Goal: Transaction & Acquisition: Purchase product/service

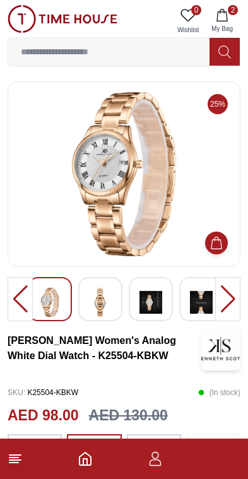
scroll to position [0, 8]
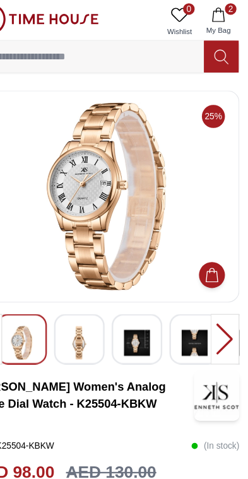
click at [216, 13] on icon "button" at bounding box center [222, 15] width 13 height 13
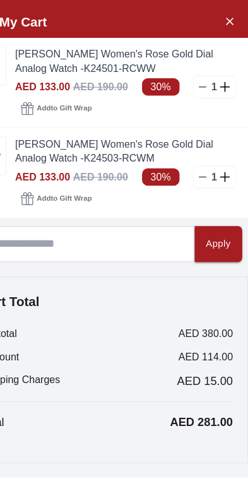
click at [226, 22] on icon "Close Account" at bounding box center [231, 21] width 10 height 16
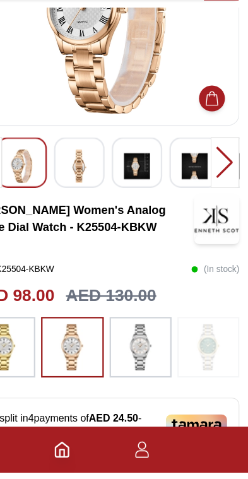
scroll to position [138, 0]
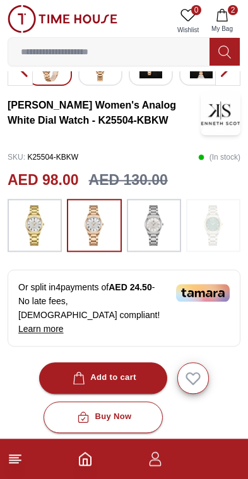
click at [135, 370] on div "Add to cart" at bounding box center [103, 377] width 66 height 15
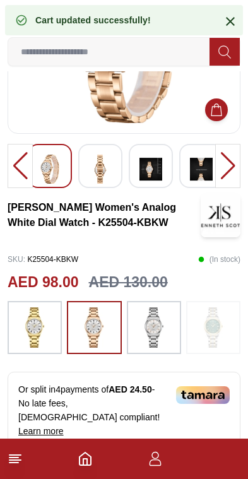
scroll to position [132, 0]
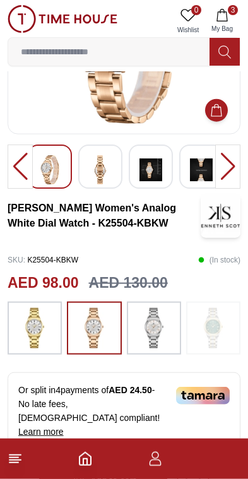
click at [229, 21] on button "3 My Bag" at bounding box center [222, 21] width 37 height 32
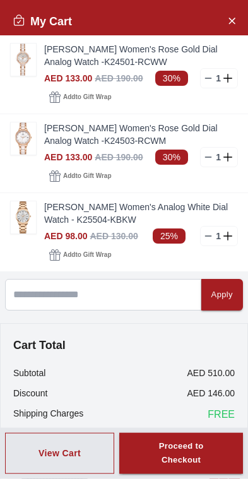
click at [23, 60] on img at bounding box center [23, 60] width 25 height 32
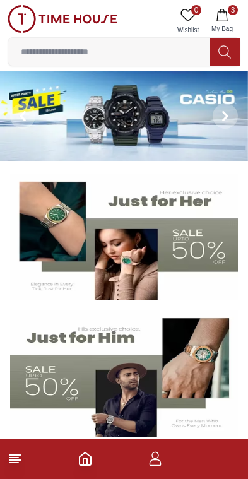
click at [221, 26] on span "My Bag" at bounding box center [222, 28] width 32 height 9
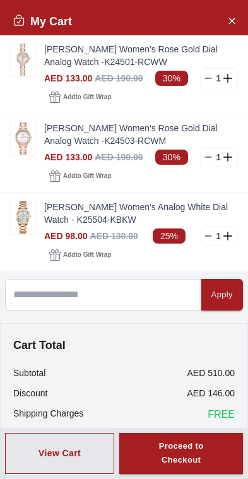
click at [99, 143] on link "[PERSON_NAME] Women's Rose Gold Dial Analog Watch -K24503-RCWM" at bounding box center [141, 134] width 194 height 25
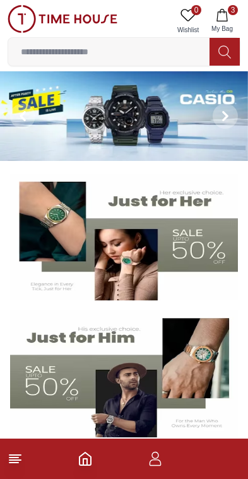
click at [230, 13] on span "3" at bounding box center [233, 10] width 10 height 10
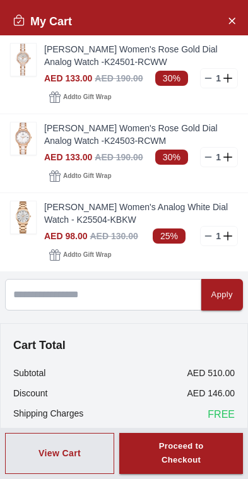
click at [20, 58] on img at bounding box center [23, 60] width 25 height 32
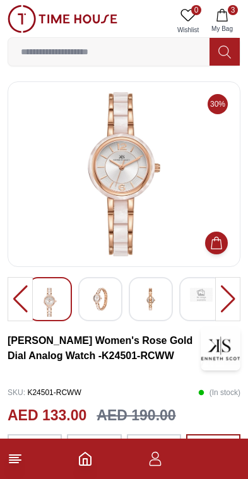
click at [225, 26] on span "My Bag" at bounding box center [222, 28] width 32 height 9
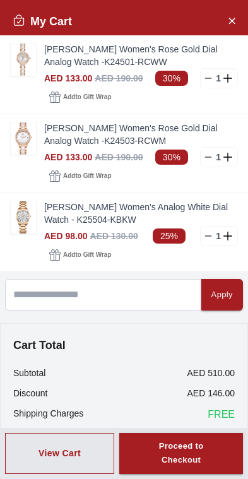
click at [22, 145] on img at bounding box center [23, 138] width 25 height 32
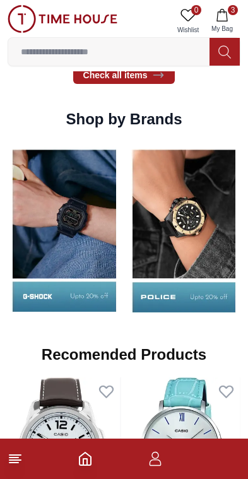
scroll to position [1104, 0]
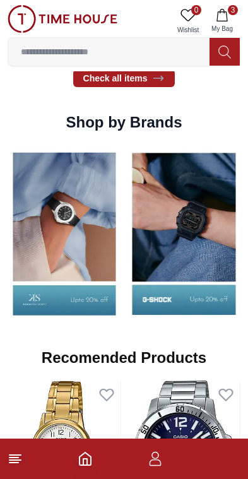
click at [230, 15] on button "3 My Bag" at bounding box center [222, 21] width 37 height 32
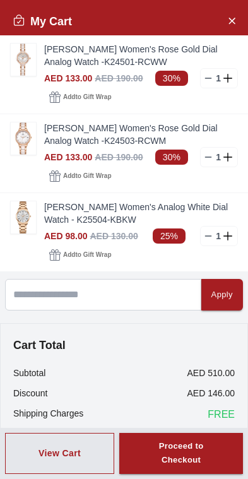
click at [198, 456] on div "Proceed to Checkout" at bounding box center [181, 453] width 78 height 29
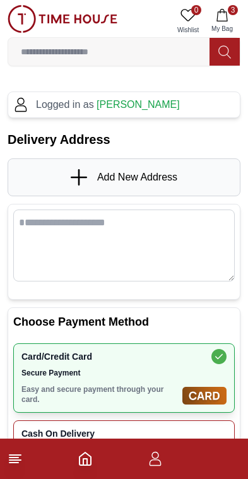
click at [149, 183] on span "Add New Address" at bounding box center [137, 177] width 80 height 15
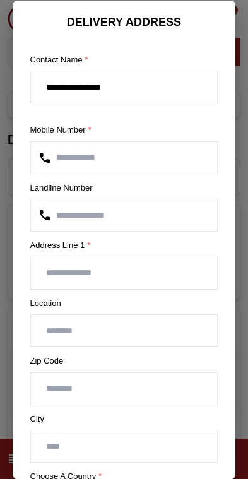
click at [151, 279] on input "text" at bounding box center [124, 273] width 187 height 32
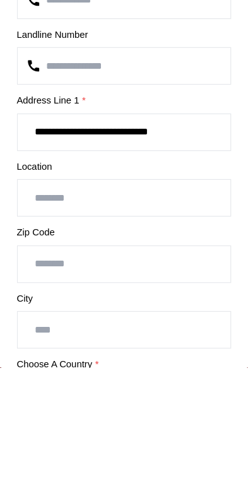
click at [91, 257] on input "**********" at bounding box center [124, 273] width 187 height 32
click at [106, 257] on input "**********" at bounding box center [124, 273] width 187 height 32
click at [105, 257] on input "**********" at bounding box center [124, 273] width 187 height 32
click at [163, 257] on input "**********" at bounding box center [124, 273] width 187 height 32
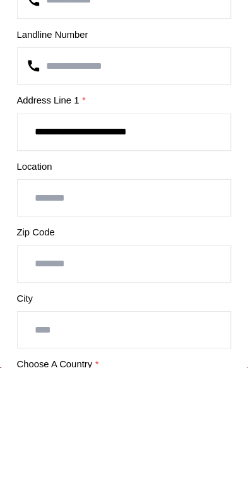
type input "**********"
click at [152, 315] on input "text" at bounding box center [124, 331] width 187 height 32
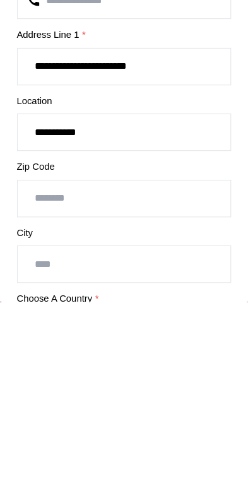
type input "**********"
click at [151, 372] on input "number" at bounding box center [124, 388] width 187 height 32
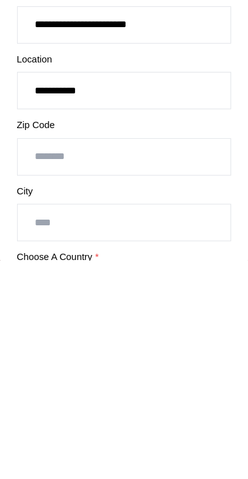
click at [141, 430] on input "text" at bounding box center [124, 446] width 187 height 32
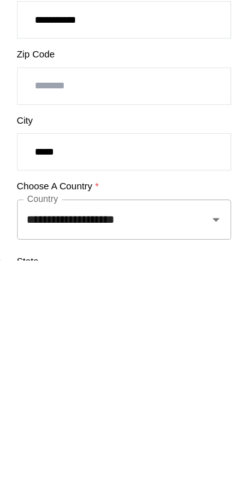
scroll to position [62, 0]
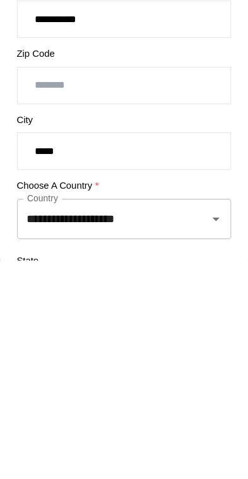
type input "*****"
click at [146, 430] on input "**********" at bounding box center [106, 442] width 141 height 24
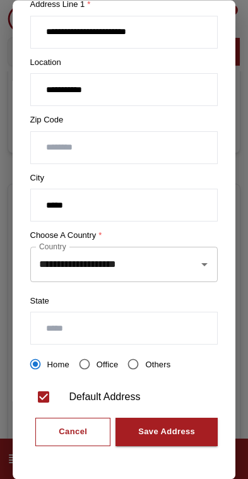
scroll to position [240, 0]
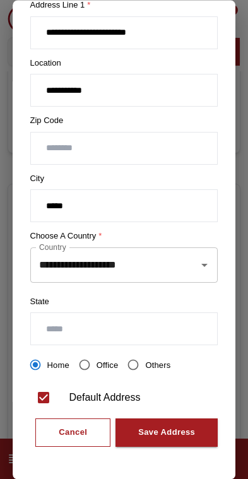
click at [154, 320] on input "text" at bounding box center [124, 329] width 187 height 32
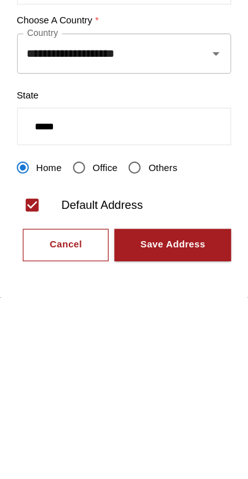
type input "*****"
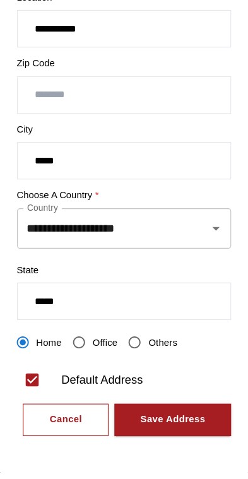
click at [155, 426] on div "Save Address" at bounding box center [166, 433] width 57 height 15
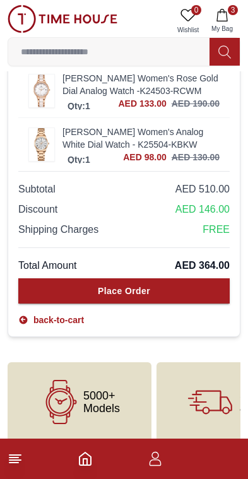
scroll to position [914, 0]
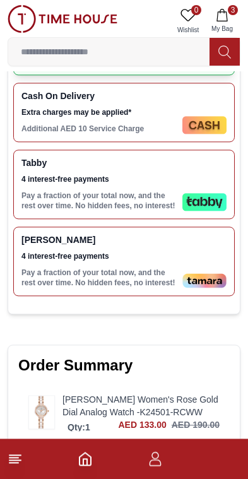
click at [165, 288] on p "Pay a fraction of your total now, and the rest over time. No hidden fees, no in…" at bounding box center [99, 277] width 156 height 20
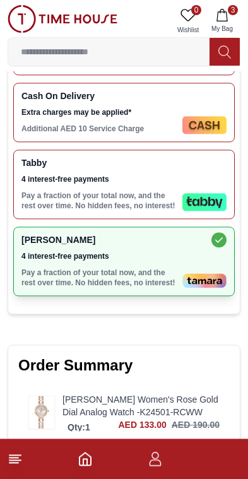
scroll to position [537, 0]
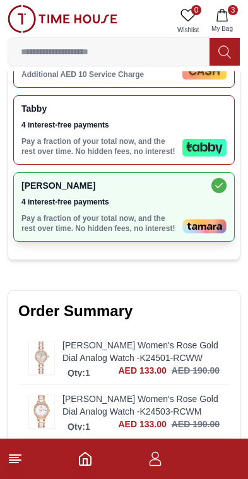
click at [203, 217] on div "Tamara 4 interest-free payments Pay a fraction of your total now, and the rest …" at bounding box center [123, 206] width 221 height 69
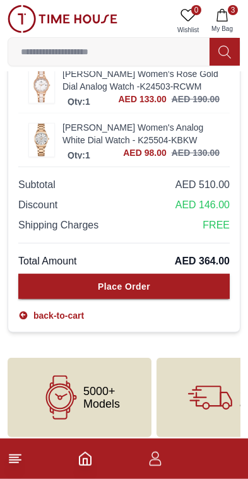
scroll to position [918, 0]
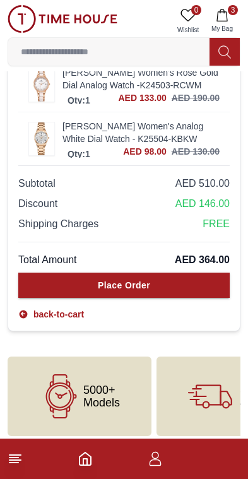
click at [167, 298] on button "Place Order" at bounding box center [123, 284] width 211 height 25
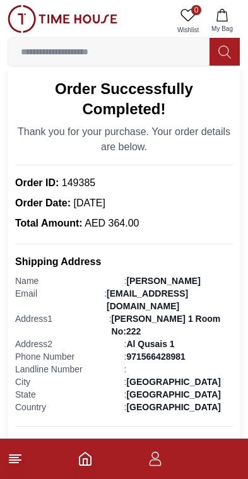
scroll to position [87, 0]
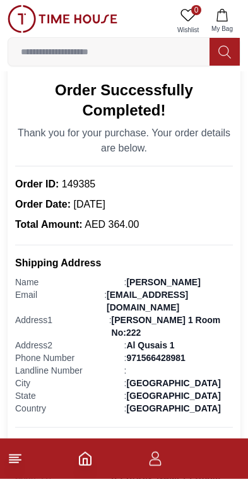
click at [161, 464] on icon "button" at bounding box center [155, 462] width 12 height 6
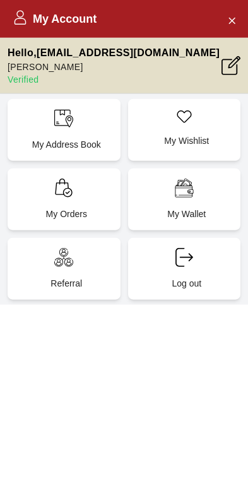
click at [46, 192] on div "My Orders" at bounding box center [64, 199] width 113 height 62
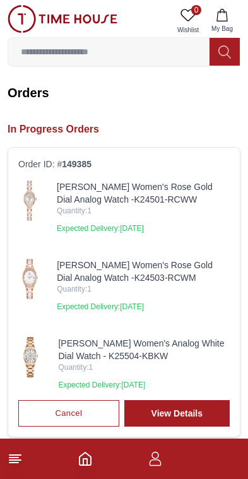
click at [28, 192] on img at bounding box center [29, 200] width 23 height 40
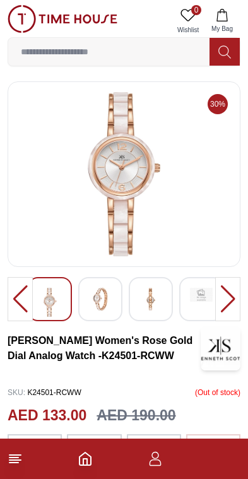
click at [191, 305] on div at bounding box center [201, 299] width 44 height 44
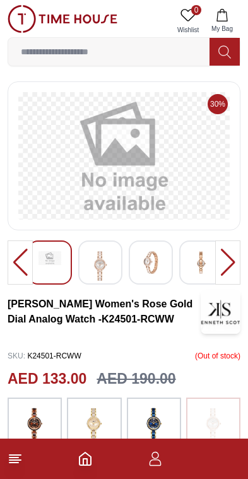
click at [110, 259] on img at bounding box center [100, 265] width 23 height 29
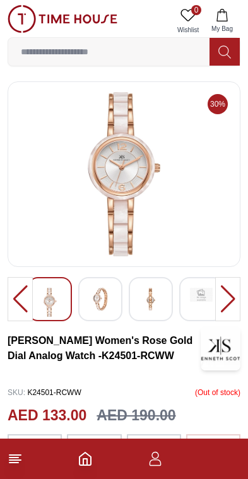
click at [148, 295] on img at bounding box center [150, 299] width 23 height 23
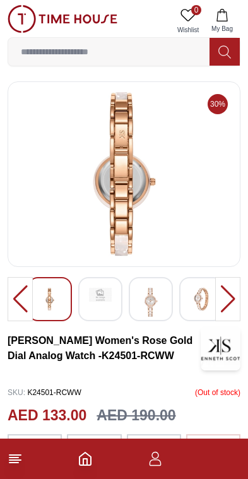
click at [195, 306] on img at bounding box center [201, 299] width 23 height 23
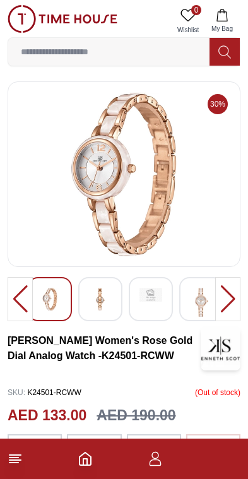
click at [191, 303] on img at bounding box center [201, 302] width 23 height 29
